Goal: Transaction & Acquisition: Purchase product/service

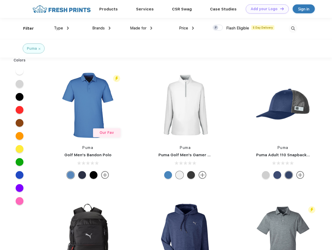
click at [265, 9] on link "Add your Logo Design Tool" at bounding box center [267, 8] width 43 height 9
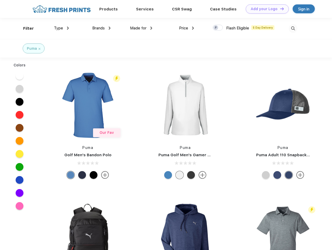
click at [0, 0] on div "Design Tool" at bounding box center [0, 0] width 0 height 0
click at [280, 9] on link "Add your Logo Design Tool" at bounding box center [267, 8] width 43 height 9
click at [25, 28] on div "Filter" at bounding box center [28, 29] width 11 height 6
click at [62, 28] on span "Type" at bounding box center [58, 28] width 9 height 5
click at [101, 28] on span "Brands" at bounding box center [98, 28] width 13 height 5
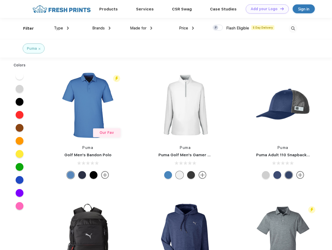
click at [141, 28] on span "Made for" at bounding box center [138, 28] width 16 height 5
click at [187, 28] on span "Price" at bounding box center [183, 28] width 9 height 5
click at [218, 28] on div at bounding box center [218, 28] width 10 height 6
click at [216, 28] on input "checkbox" at bounding box center [214, 26] width 3 height 3
click at [293, 28] on img at bounding box center [293, 28] width 9 height 9
